Goal: Information Seeking & Learning: Find specific fact

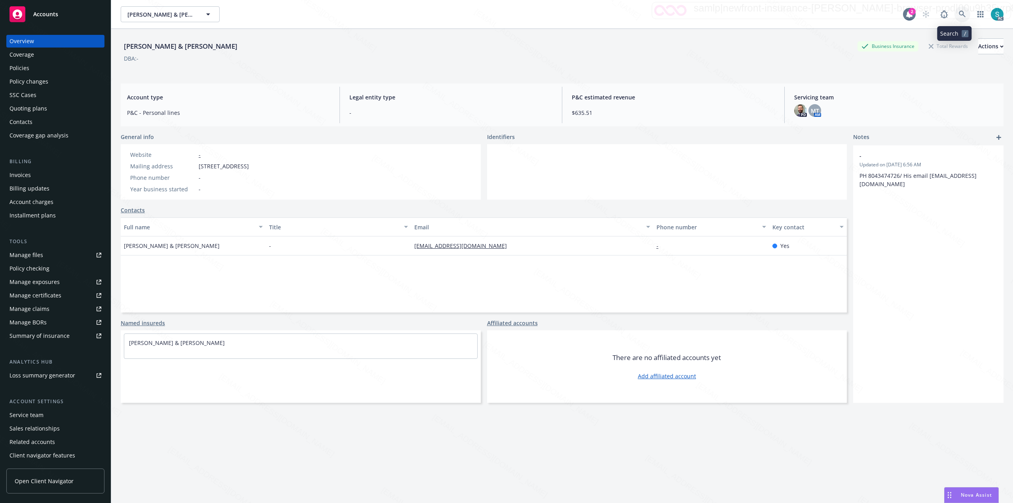
click at [959, 13] on icon at bounding box center [962, 14] width 7 height 7
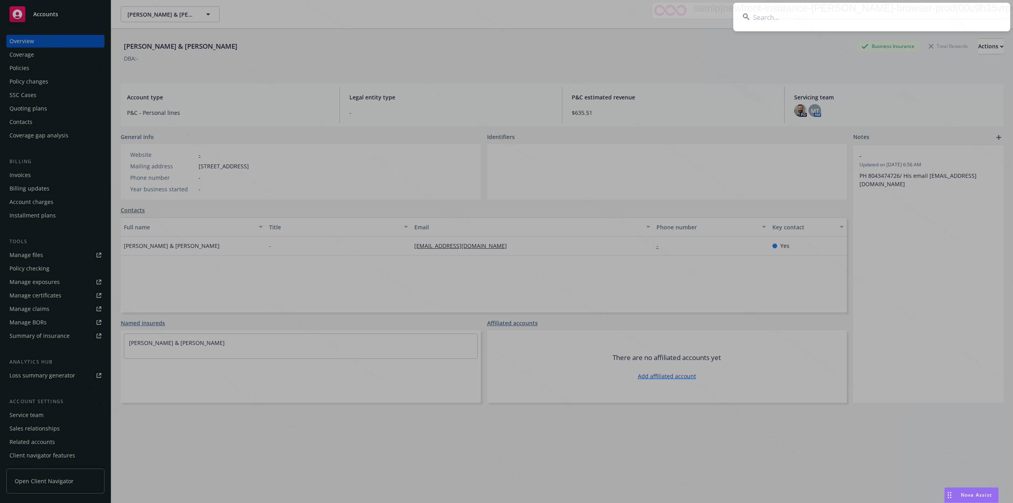
click at [897, 15] on input at bounding box center [871, 17] width 277 height 28
type input "[PERSON_NAME]"
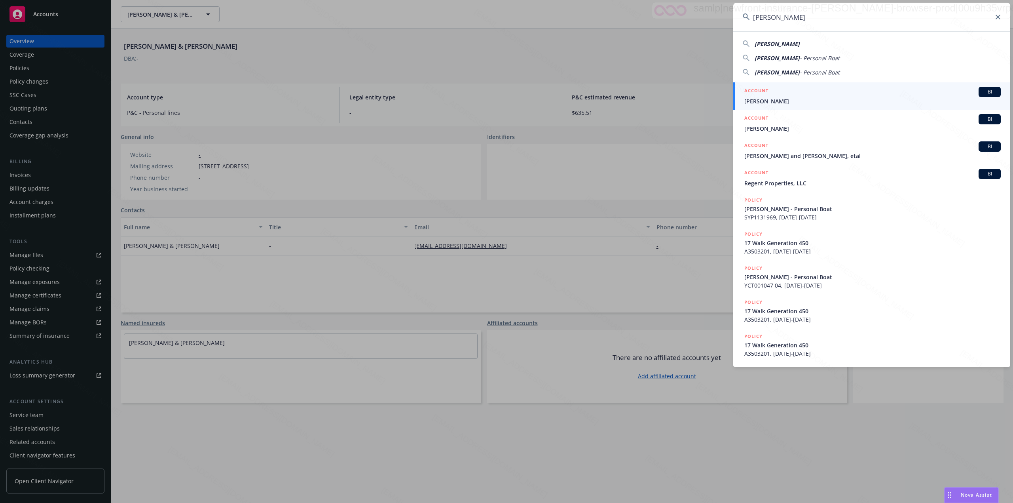
click at [798, 94] on div "ACCOUNT BI" at bounding box center [872, 92] width 256 height 10
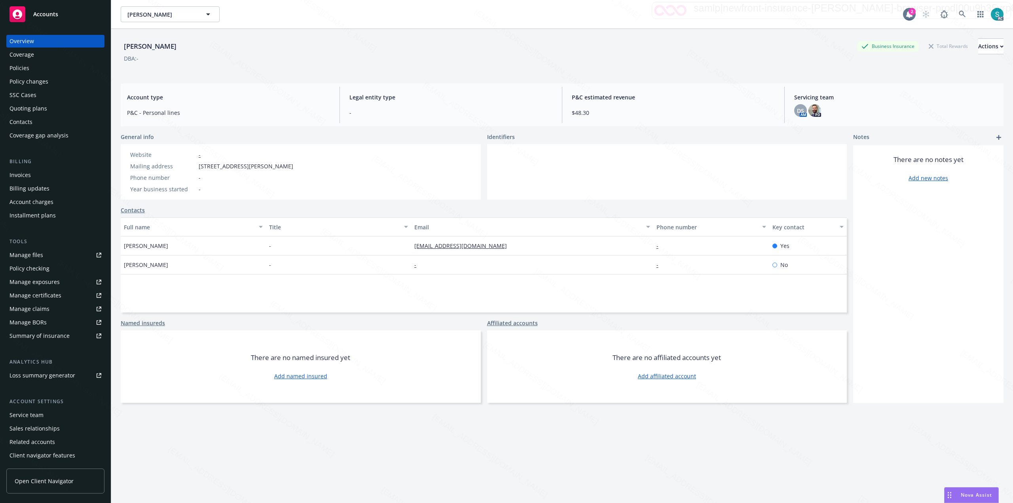
click at [35, 68] on div "Policies" at bounding box center [55, 68] width 92 height 13
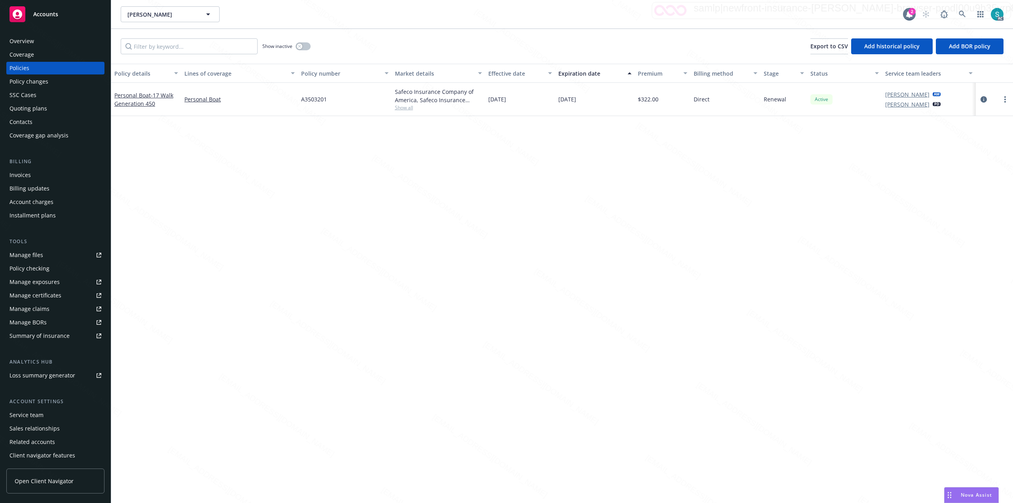
click at [326, 104] on div "A3503201" at bounding box center [344, 99] width 93 height 33
click at [321, 99] on span "A3503201" at bounding box center [314, 99] width 26 height 8
copy span "A3503201"
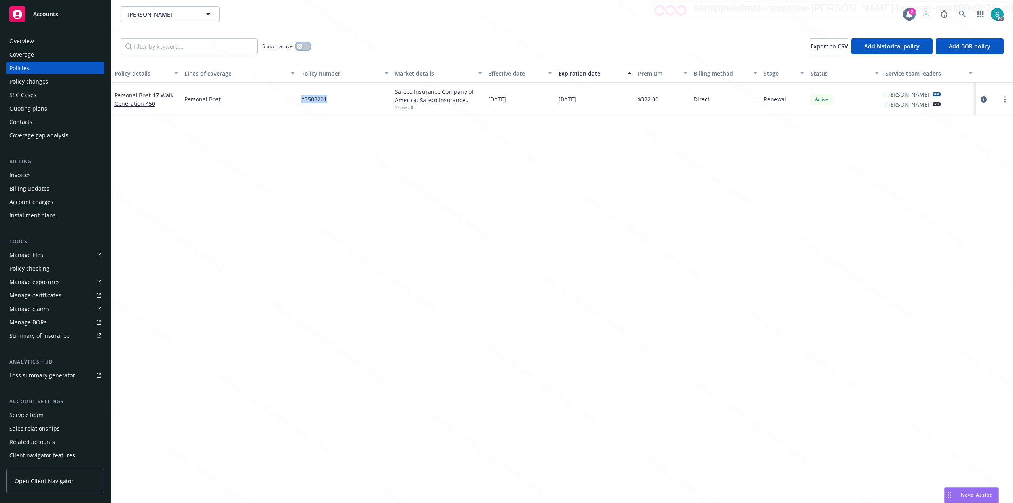
click at [307, 44] on button "button" at bounding box center [303, 46] width 15 height 8
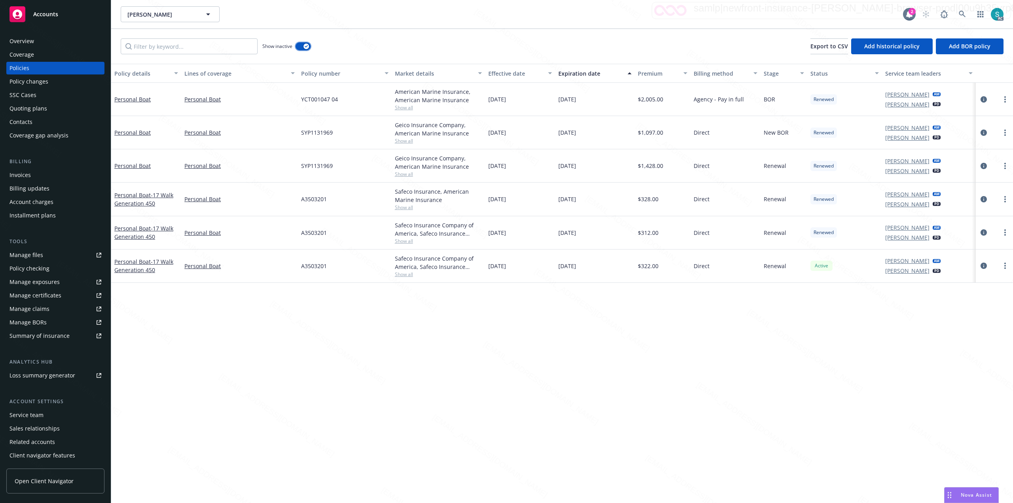
click at [304, 45] on div "button" at bounding box center [306, 47] width 6 height 6
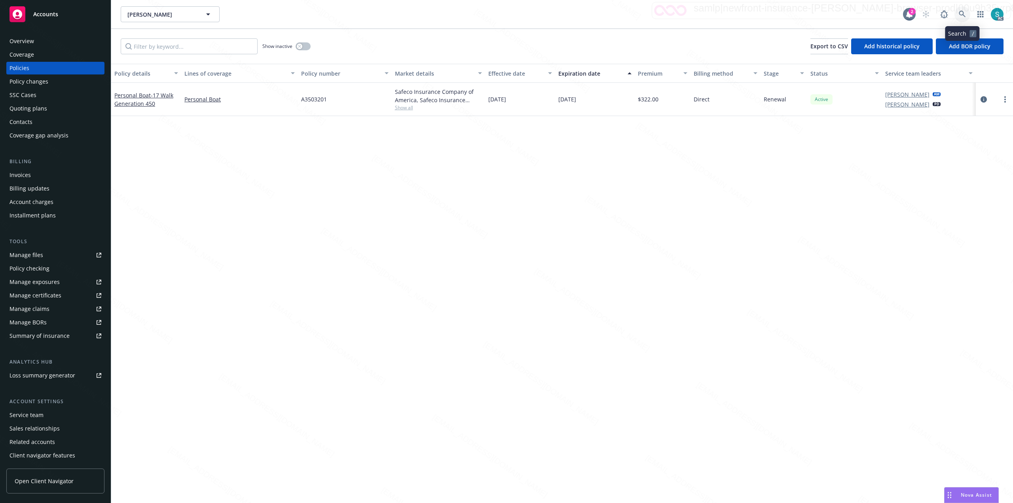
click at [960, 9] on link at bounding box center [962, 14] width 16 height 16
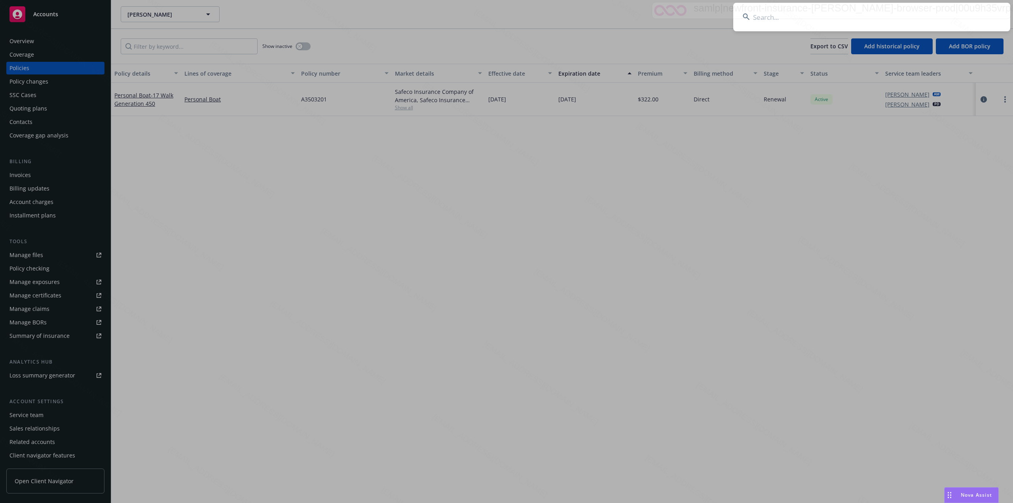
click at [866, 8] on input at bounding box center [871, 17] width 277 height 28
type input "[PERSON_NAME] & [PERSON_NAME]"
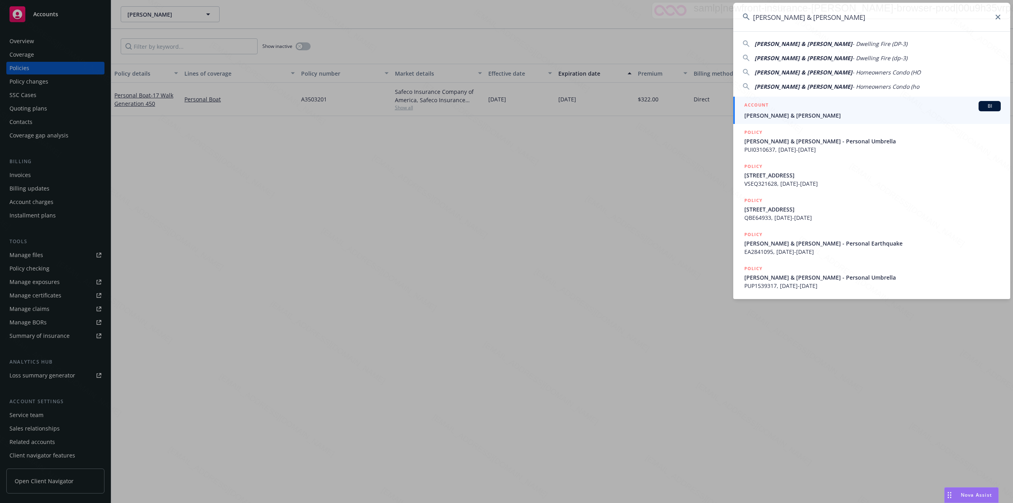
click at [801, 116] on span "[PERSON_NAME] & [PERSON_NAME]" at bounding box center [872, 115] width 256 height 8
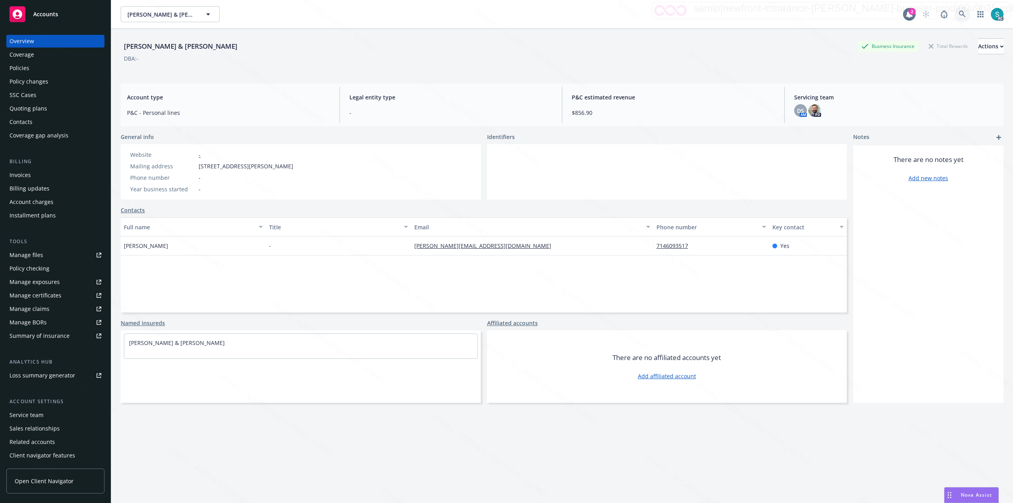
click at [959, 13] on icon at bounding box center [962, 14] width 7 height 7
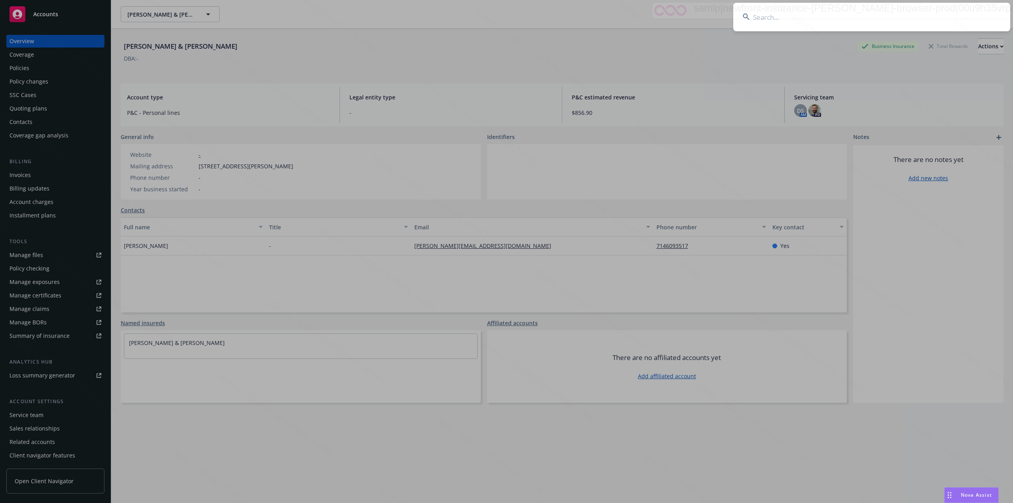
click at [825, 12] on input at bounding box center [871, 17] width 277 height 28
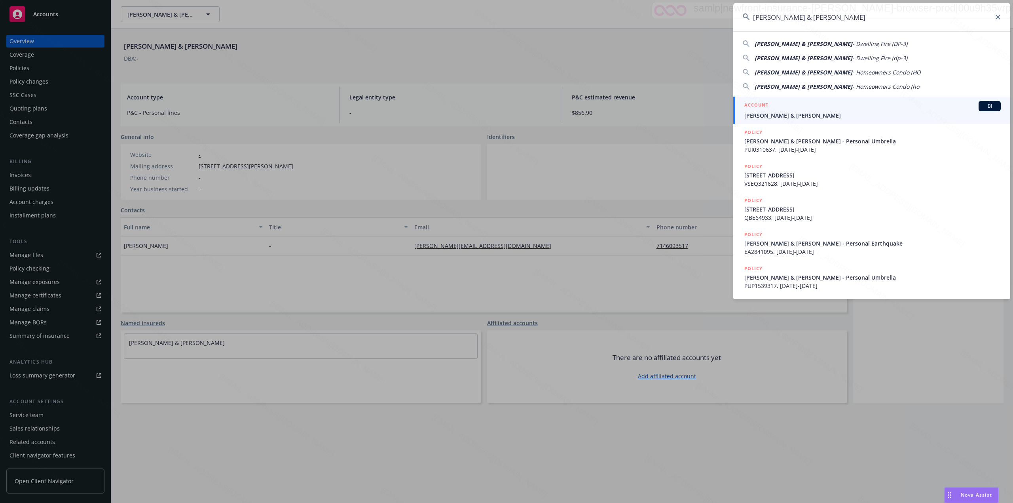
type input "[PERSON_NAME] & [PERSON_NAME]"
click at [804, 110] on div "ACCOUNT BI" at bounding box center [872, 106] width 256 height 10
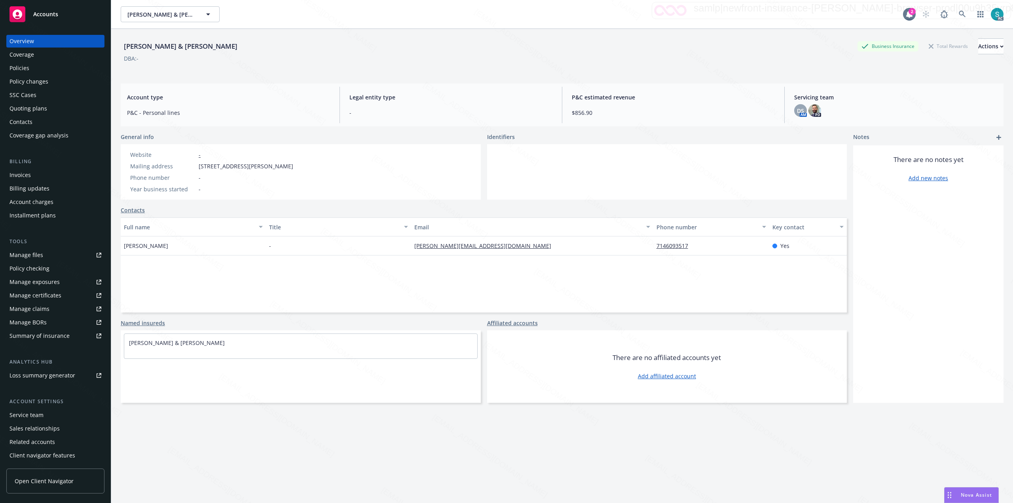
click at [29, 69] on div "Policies" at bounding box center [55, 68] width 92 height 13
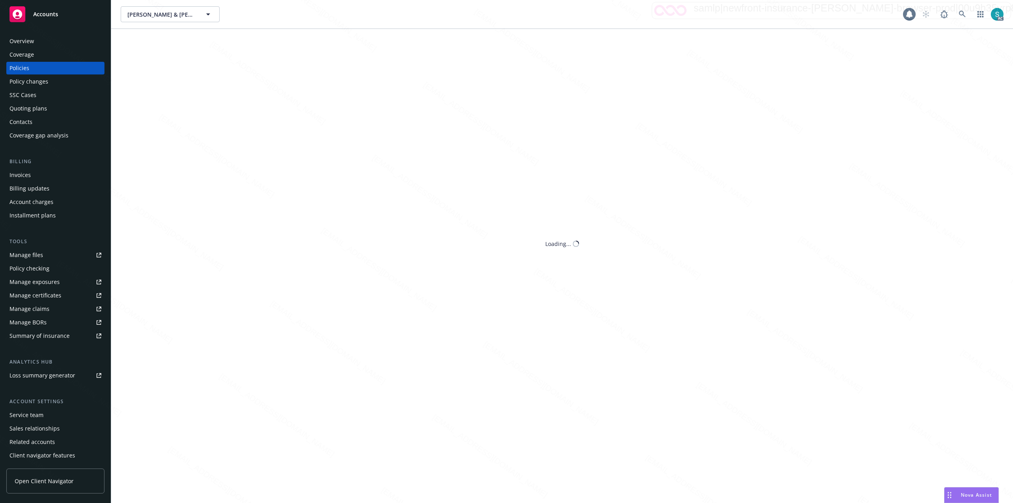
click at [29, 69] on div "Policies" at bounding box center [55, 68] width 92 height 13
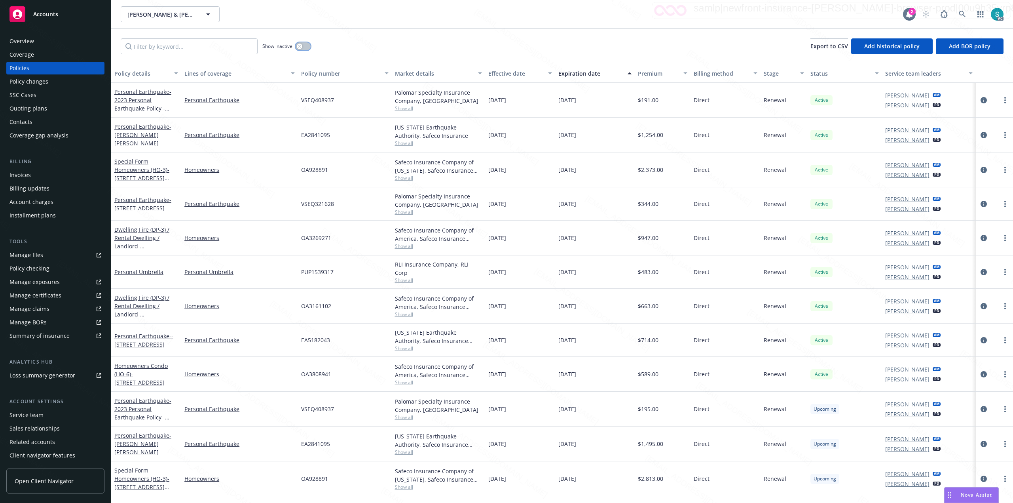
click at [303, 44] on button "button" at bounding box center [303, 46] width 15 height 8
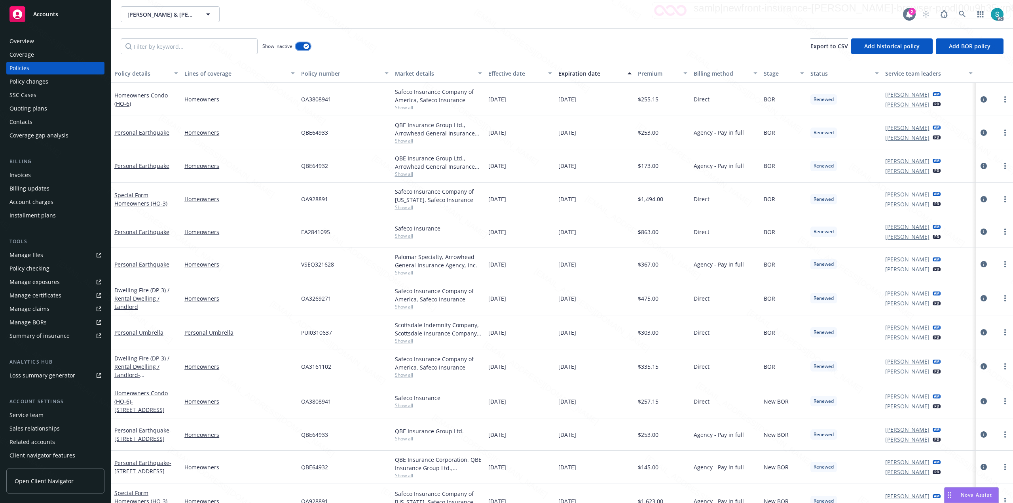
click at [303, 44] on button "button" at bounding box center [303, 46] width 15 height 8
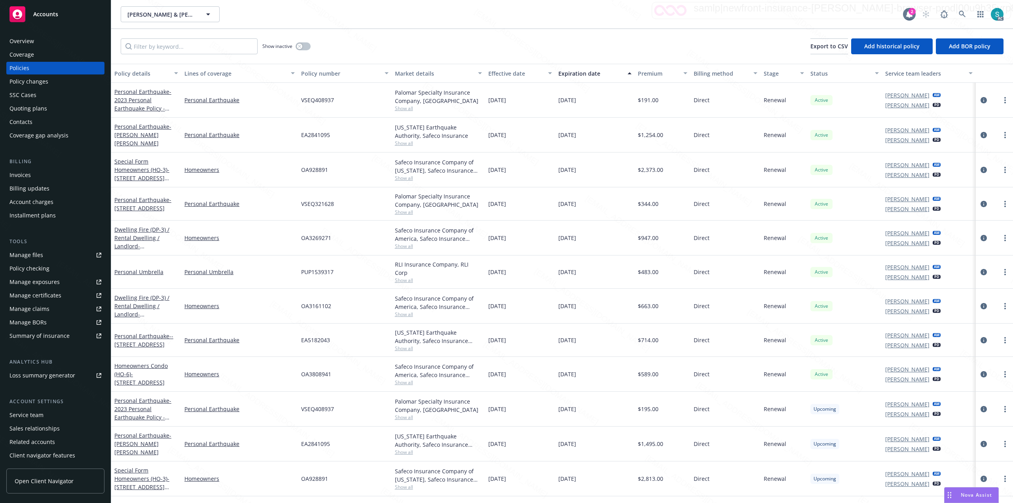
click at [313, 174] on div "OA928891" at bounding box center [344, 169] width 93 height 35
copy span "OA928891"
click at [963, 15] on icon at bounding box center [962, 14] width 7 height 7
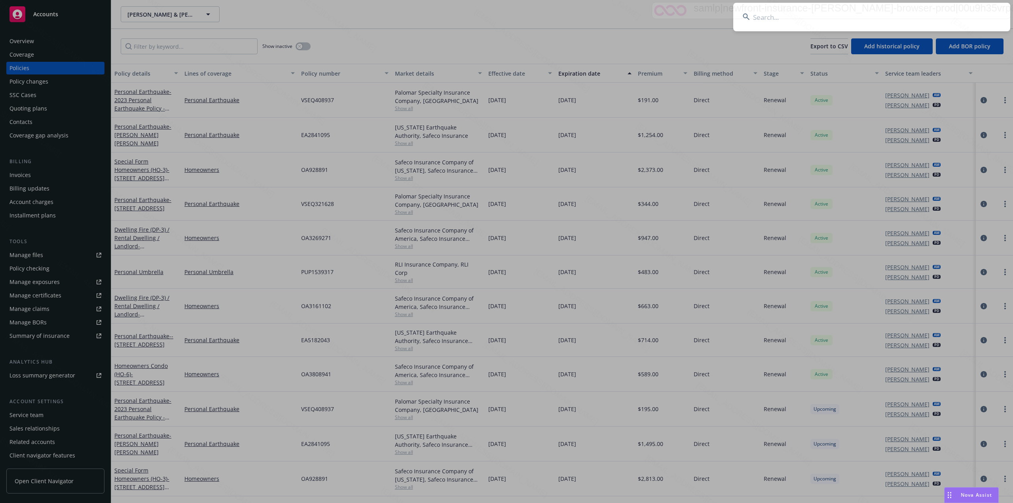
click at [876, 16] on input at bounding box center [871, 17] width 277 height 28
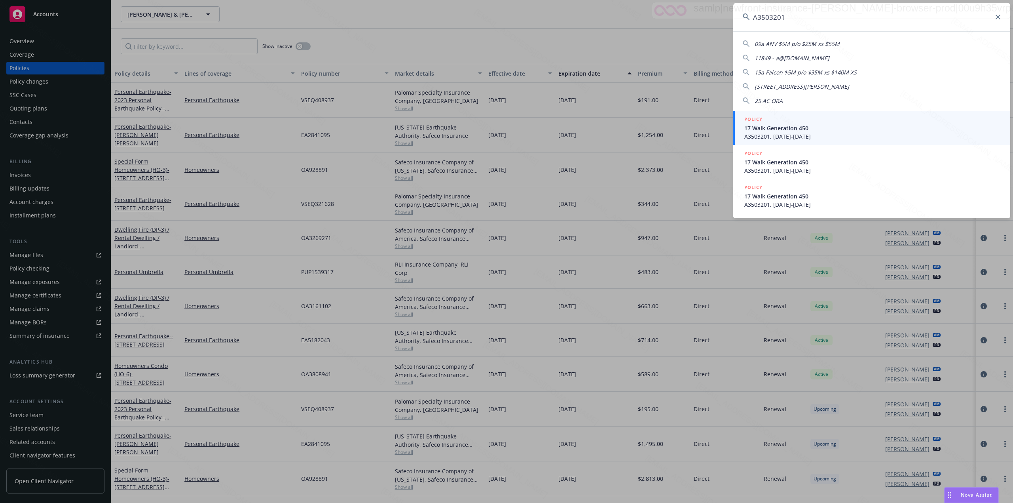
type input "A3503201"
click at [772, 127] on span "17 Walk Generation 450" at bounding box center [872, 128] width 256 height 8
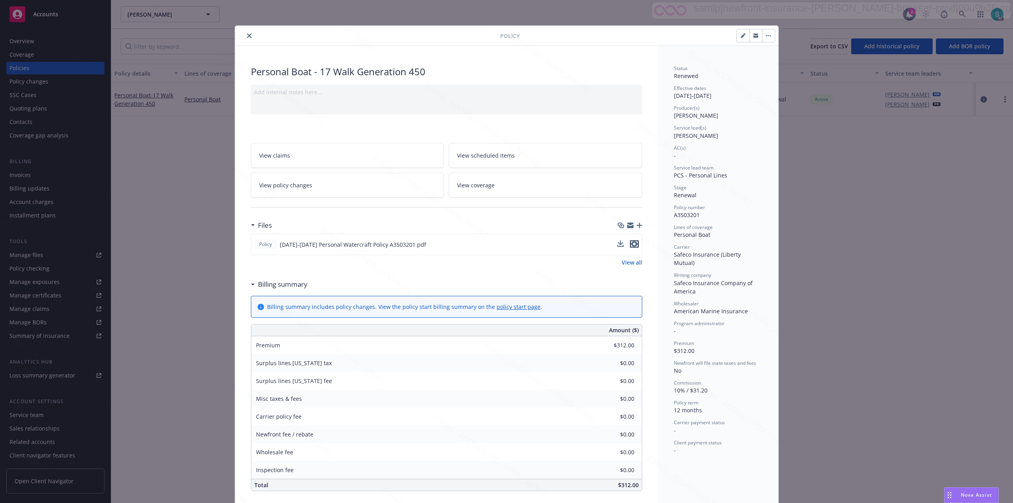
click at [631, 243] on icon "preview file" at bounding box center [634, 244] width 7 height 6
click at [247, 34] on icon "close" at bounding box center [249, 35] width 5 height 5
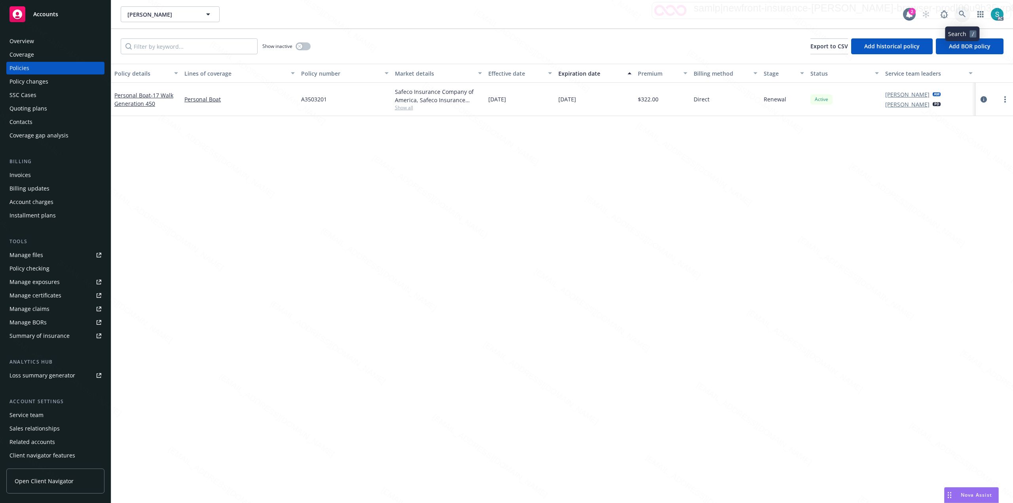
click at [963, 13] on icon at bounding box center [962, 14] width 7 height 7
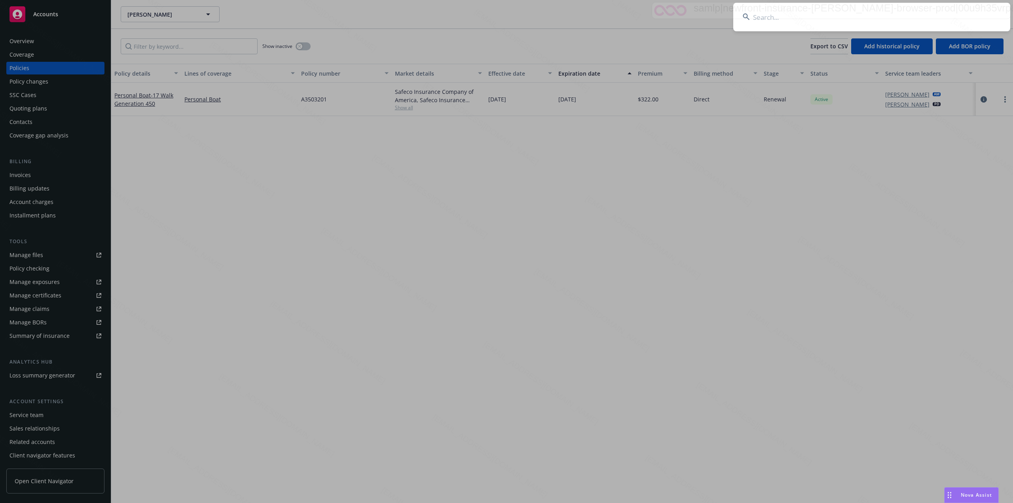
click at [863, 9] on input at bounding box center [871, 17] width 277 height 28
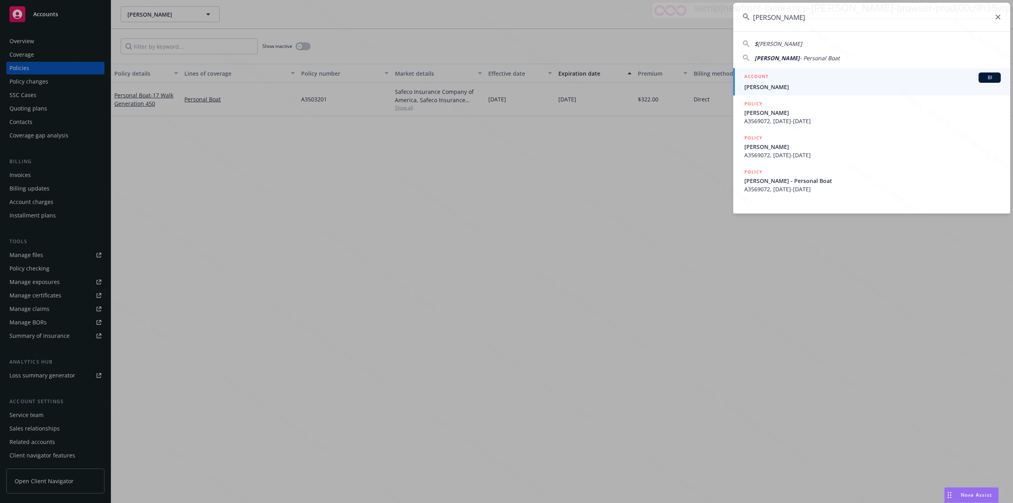
type input "[PERSON_NAME]"
click at [778, 89] on span "[PERSON_NAME]" at bounding box center [872, 87] width 256 height 8
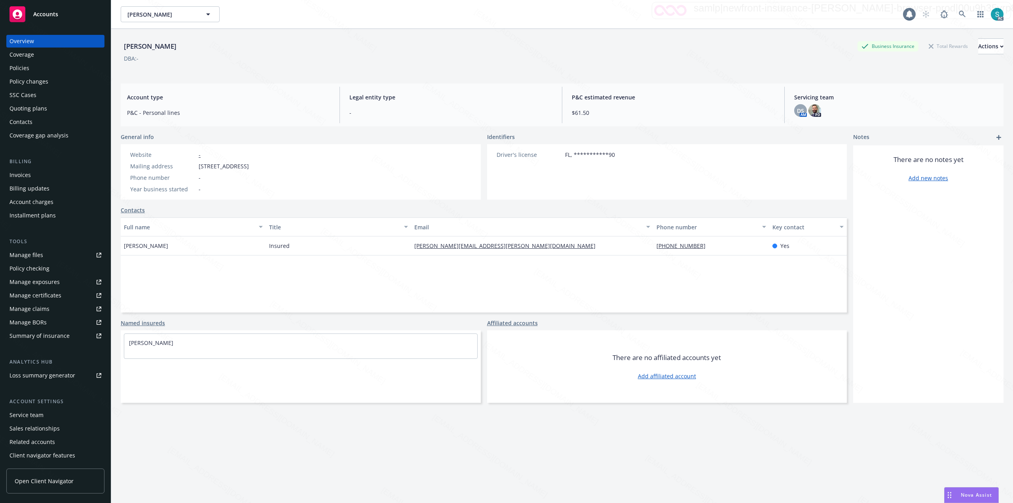
click at [43, 69] on div "Policies" at bounding box center [55, 68] width 92 height 13
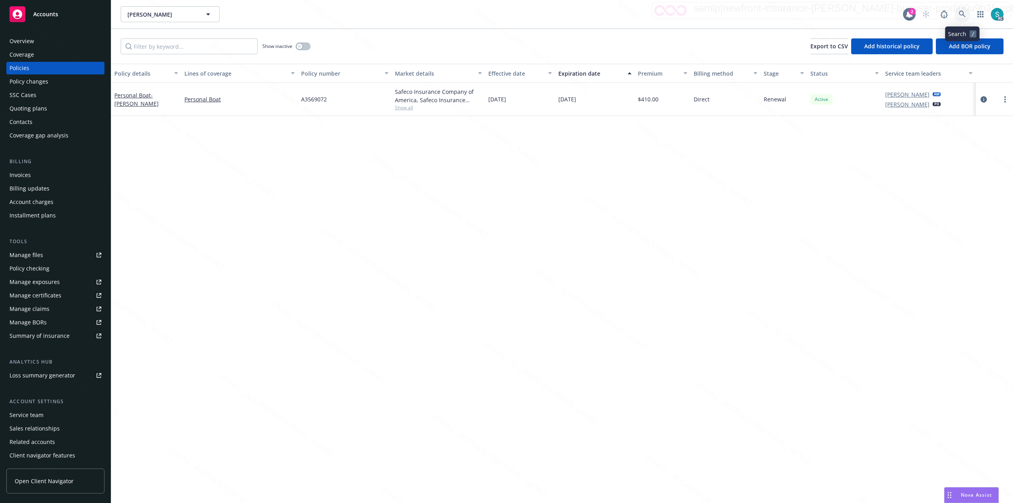
click at [961, 16] on icon at bounding box center [962, 14] width 7 height 7
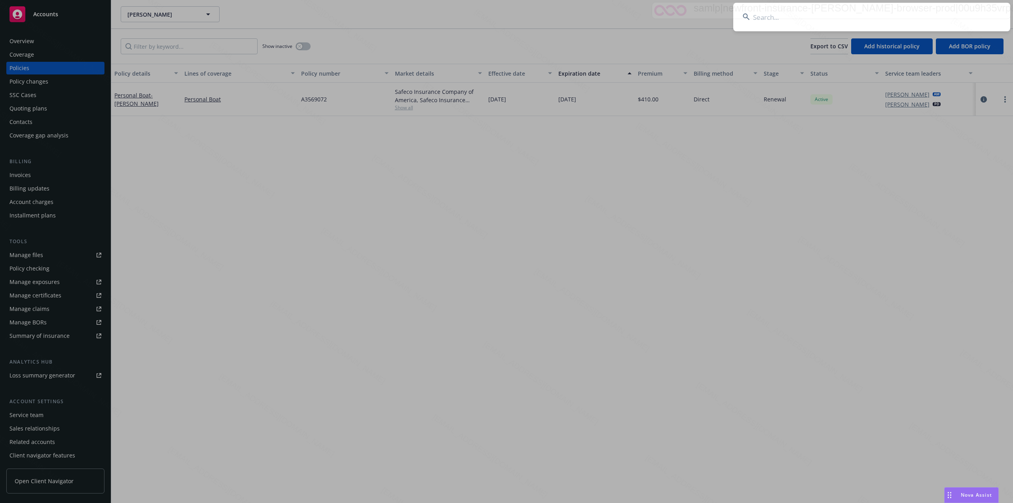
click at [871, 15] on input at bounding box center [871, 17] width 277 height 28
type input "[PERSON_NAME]"
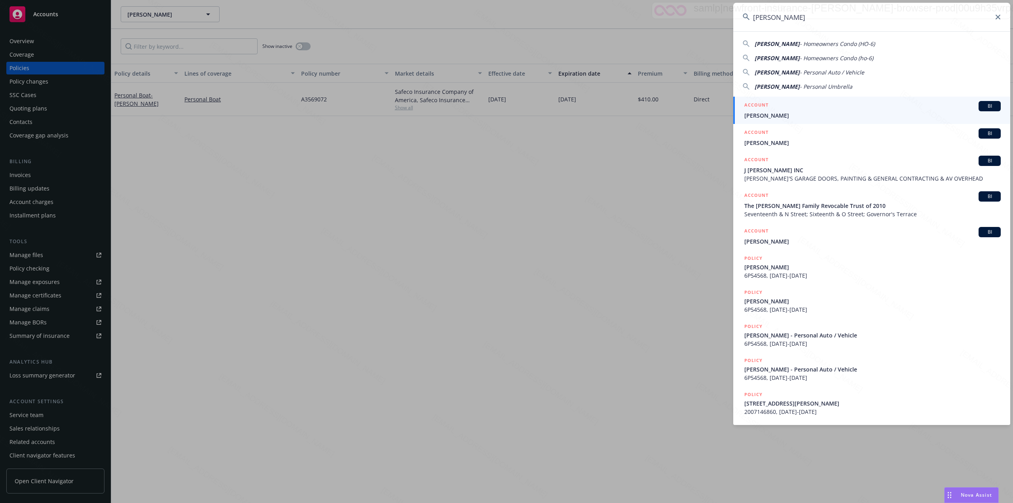
click at [772, 114] on span "[PERSON_NAME]" at bounding box center [872, 115] width 256 height 8
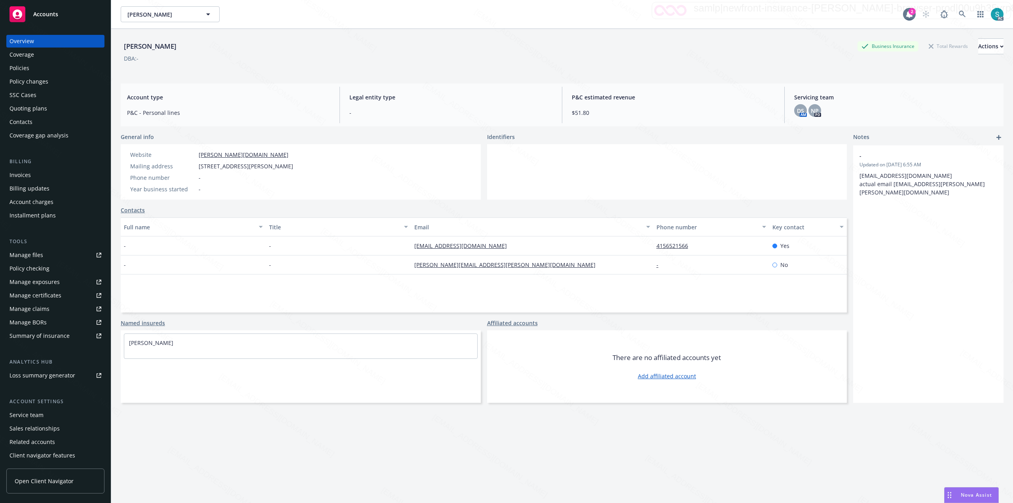
click at [293, 166] on span "[STREET_ADDRESS][PERSON_NAME]" at bounding box center [246, 166] width 95 height 8
copy span "94123"
click at [959, 13] on icon at bounding box center [962, 14] width 7 height 7
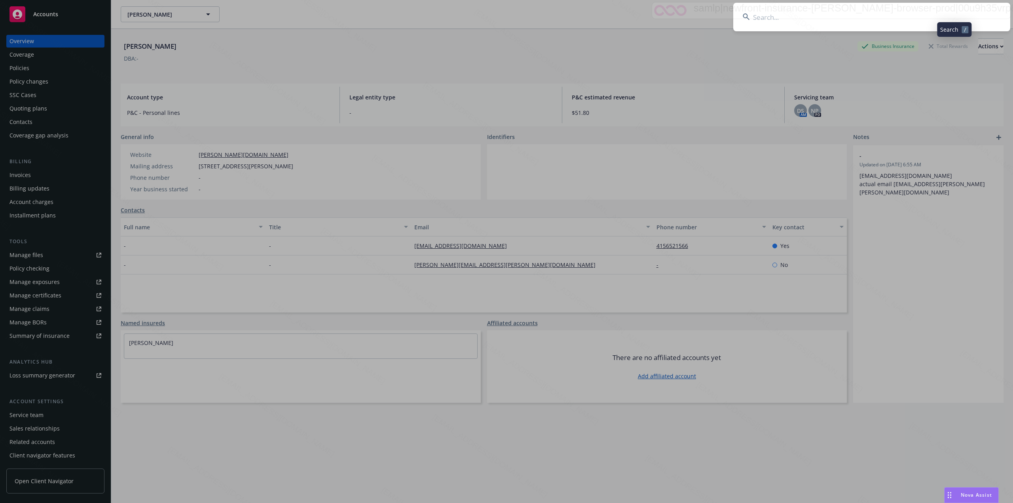
click at [839, 13] on input at bounding box center [871, 17] width 277 height 28
type input "[PERSON_NAME] and [PERSON_NAME]"
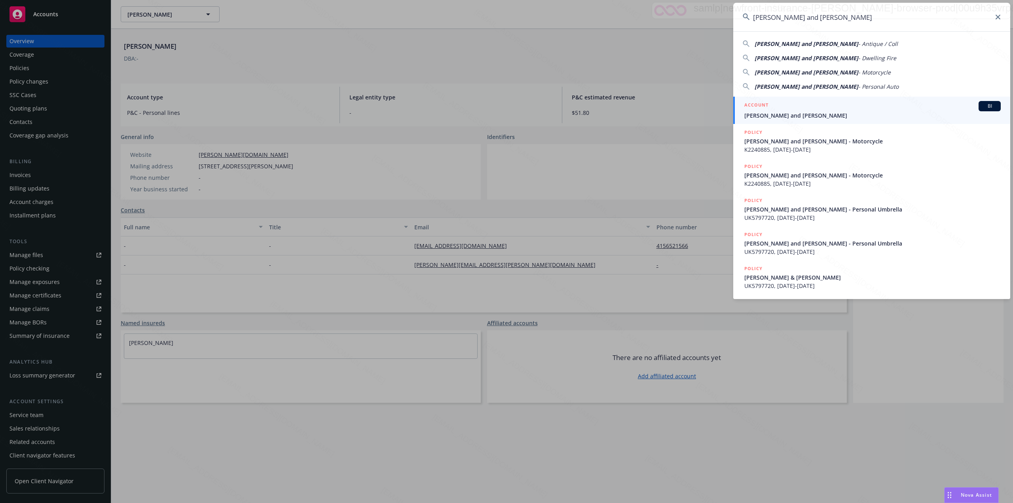
click at [795, 106] on div "ACCOUNT BI" at bounding box center [872, 106] width 256 height 10
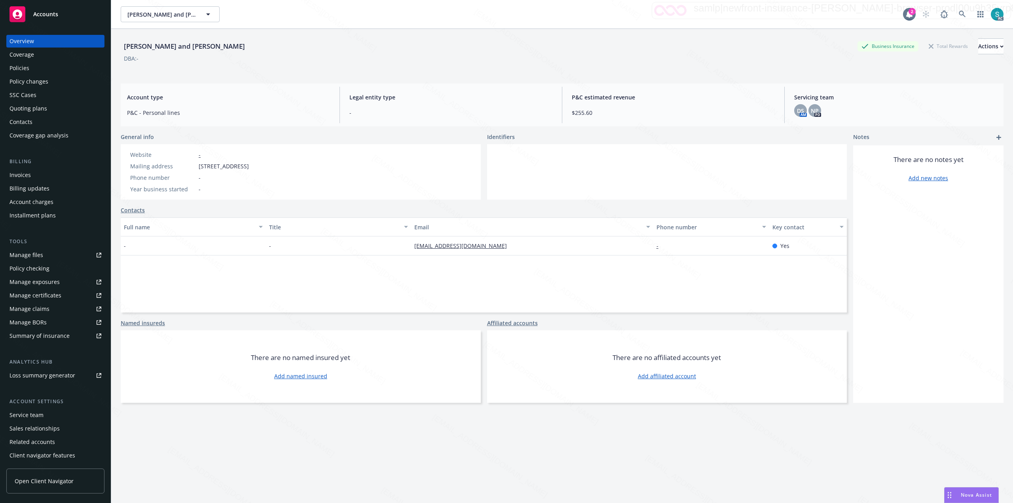
click at [249, 163] on span "[STREET_ADDRESS]" at bounding box center [224, 166] width 50 height 8
copy span "94558"
click at [954, 12] on link at bounding box center [962, 14] width 16 height 16
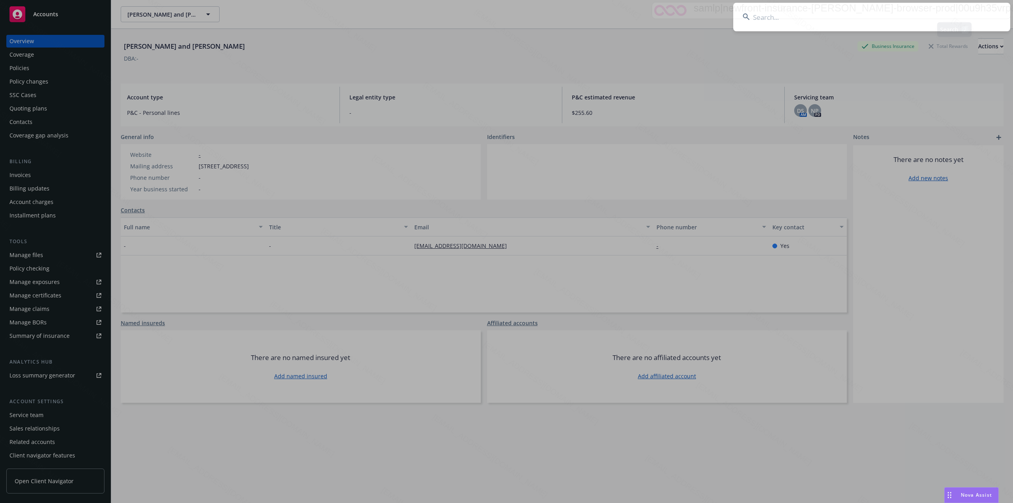
click at [797, 18] on input at bounding box center [871, 17] width 277 height 28
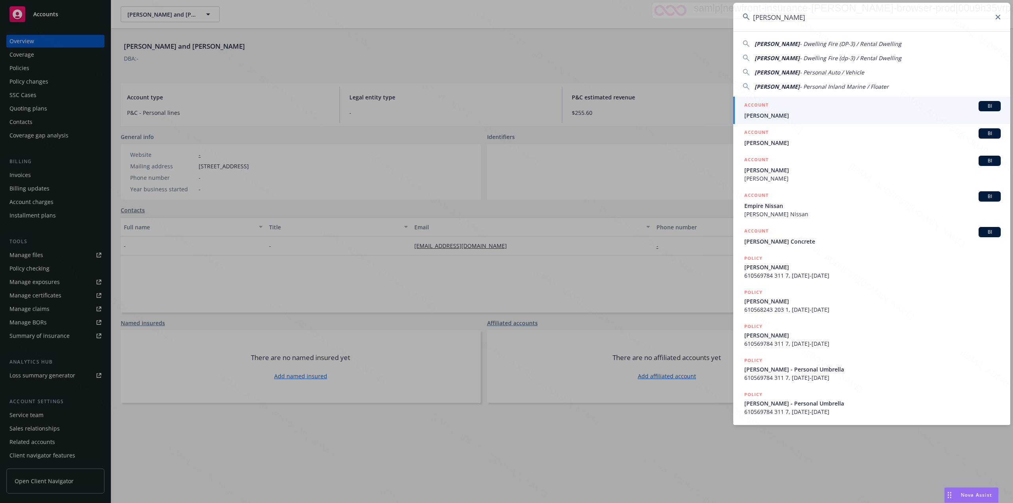
type input "[PERSON_NAME]"
click at [759, 113] on span "[PERSON_NAME]" at bounding box center [872, 115] width 256 height 8
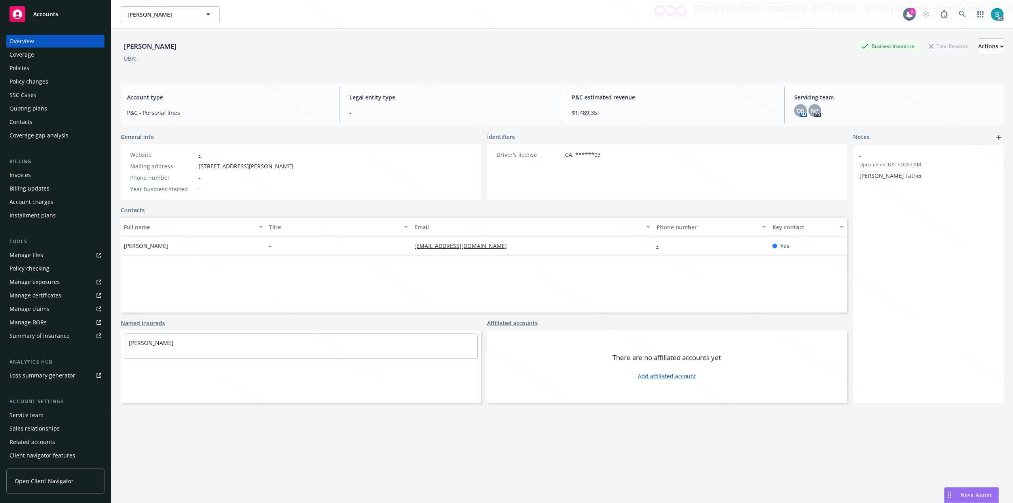
click at [286, 166] on span "[STREET_ADDRESS][PERSON_NAME]" at bounding box center [246, 166] width 95 height 8
copy span "93711"
click at [959, 14] on icon at bounding box center [962, 14] width 7 height 7
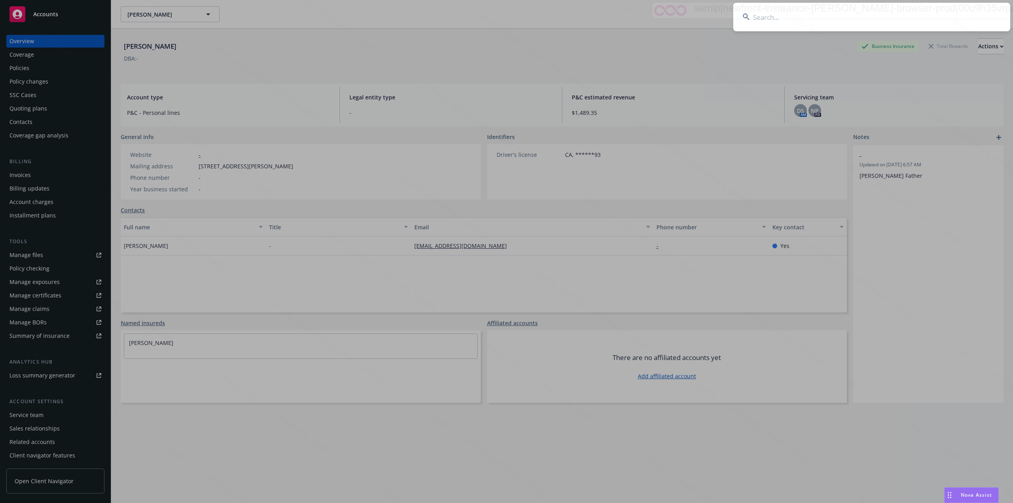
click at [866, 11] on input at bounding box center [871, 17] width 277 height 28
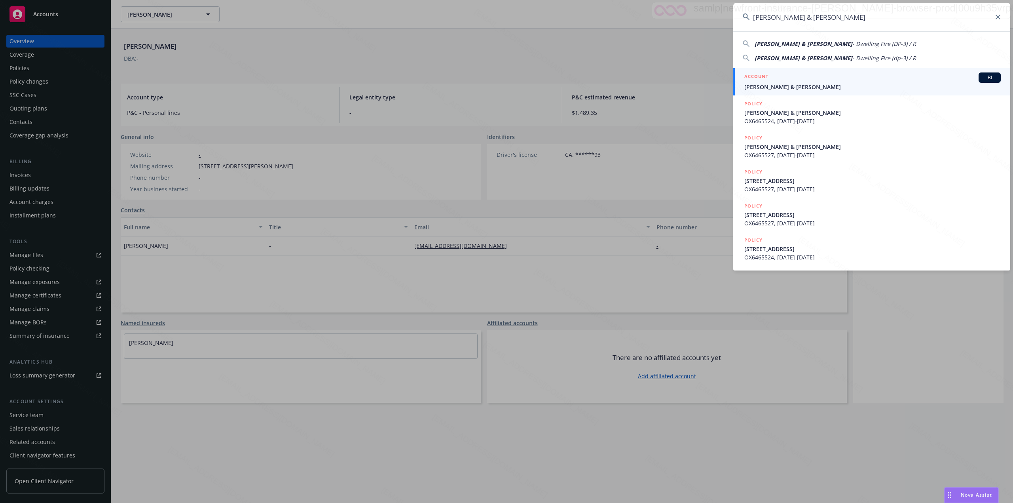
type input "[PERSON_NAME] & [PERSON_NAME]"
click at [768, 86] on span "[PERSON_NAME] & [PERSON_NAME]" at bounding box center [872, 87] width 256 height 8
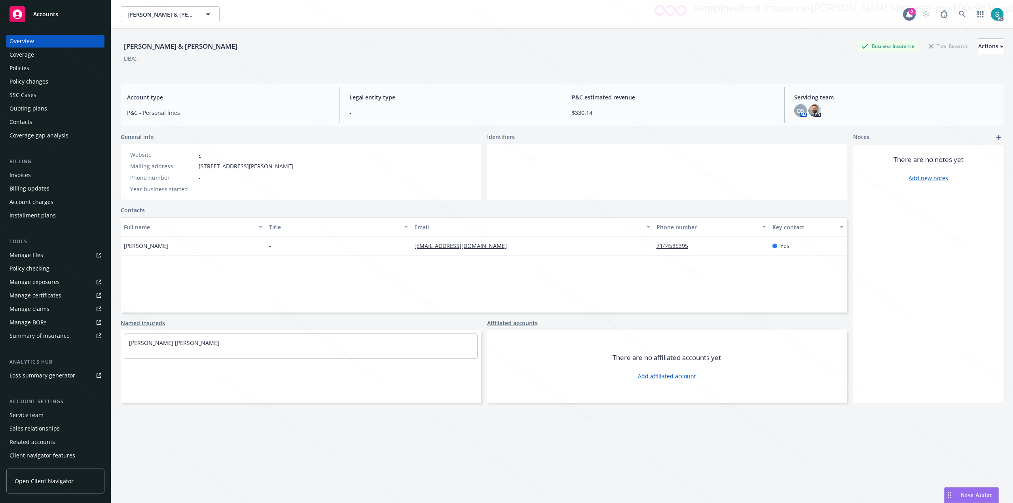
click at [293, 163] on span "[STREET_ADDRESS][PERSON_NAME]" at bounding box center [246, 166] width 95 height 8
copy span "90620"
click at [285, 40] on div "[PERSON_NAME] & [PERSON_NAME] Business Insurance Total Rewards Actions" at bounding box center [562, 46] width 883 height 16
